Goal: Task Accomplishment & Management: Manage account settings

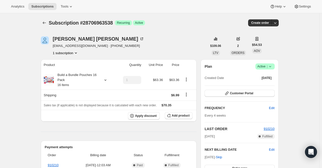
click at [264, 65] on span "Active |" at bounding box center [265, 66] width 15 height 5
click at [267, 84] on span "Cancel subscription" at bounding box center [267, 85] width 28 height 4
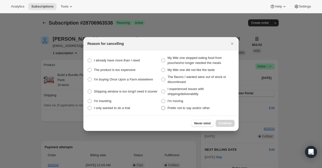
click at [179, 107] on span "Prefer not to say and/or other" at bounding box center [189, 108] width 42 height 4
click at [162, 106] on other "Prefer not to say and/or other" at bounding box center [161, 106] width 0 height 0
radio other "true"
click at [225, 123] on span "Continue" at bounding box center [225, 123] width 13 height 4
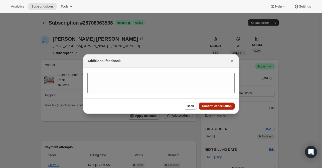
click at [221, 105] on span "Confirm cancellation" at bounding box center [217, 106] width 30 height 4
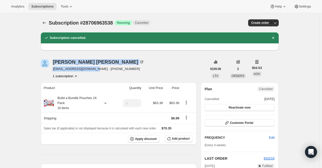
drag, startPoint x: 91, startPoint y: 69, endPoint x: 47, endPoint y: 69, distance: 44.9
click at [47, 69] on div "[PERSON_NAME] [EMAIL_ADDRESS][DOMAIN_NAME] · [PHONE_NUMBER] 1 subscription" at bounding box center [124, 68] width 167 height 19
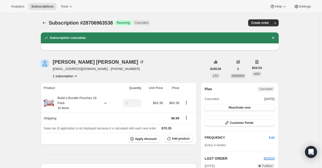
click at [106, 83] on th "Product" at bounding box center [78, 87] width 75 height 11
drag, startPoint x: 90, startPoint y: 70, endPoint x: 53, endPoint y: 68, distance: 37.4
click at [53, 68] on div "[PERSON_NAME] [EMAIL_ADDRESS][DOMAIN_NAME] · [PHONE_NUMBER] 1 subscription" at bounding box center [124, 68] width 167 height 19
copy span "[EMAIL_ADDRESS][DOMAIN_NAME]"
click at [131, 66] on div "[PERSON_NAME] [EMAIL_ADDRESS][DOMAIN_NAME] · [PHONE_NUMBER] 1 subscription" at bounding box center [124, 68] width 167 height 19
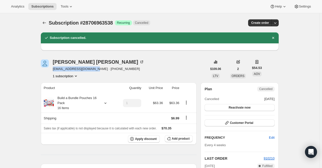
drag, startPoint x: 90, startPoint y: 69, endPoint x: 54, endPoint y: 70, distance: 36.8
click at [54, 70] on div "[PERSON_NAME] [EMAIL_ADDRESS][DOMAIN_NAME] · [PHONE_NUMBER] 1 subscription" at bounding box center [124, 68] width 167 height 19
copy span "[EMAIL_ADDRESS][DOMAIN_NAME]"
